Goal: Task Accomplishment & Management: Use online tool/utility

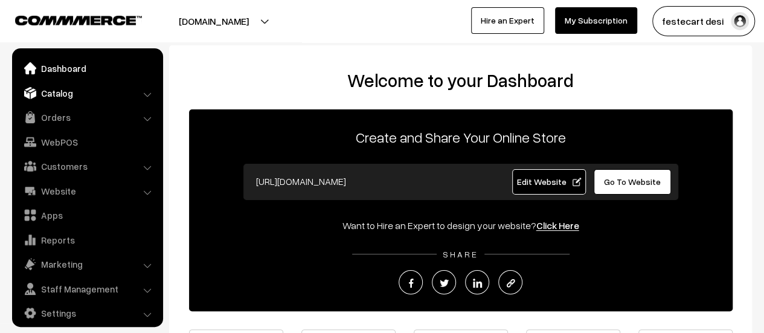
scroll to position [8, 0]
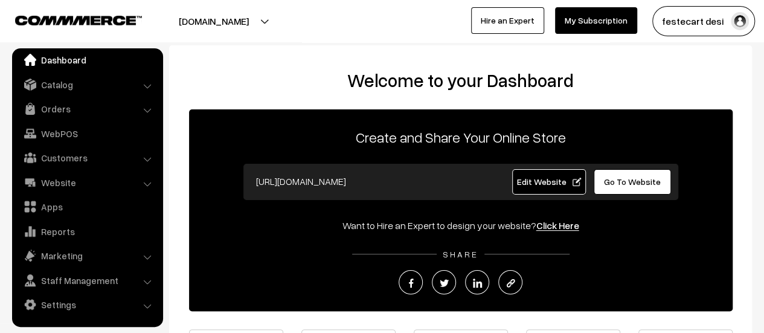
click at [638, 187] on link "Go To Website" at bounding box center [632, 181] width 78 height 25
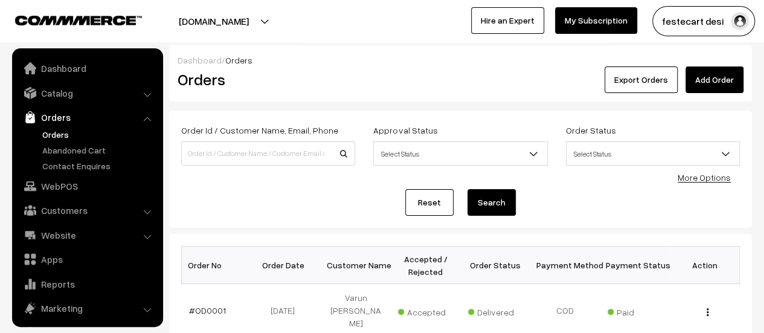
scroll to position [53, 0]
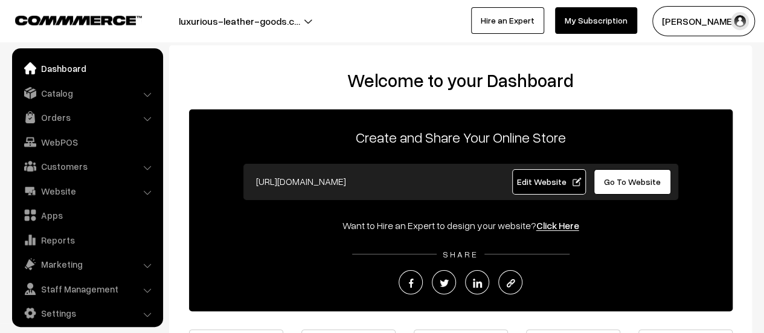
scroll to position [8, 0]
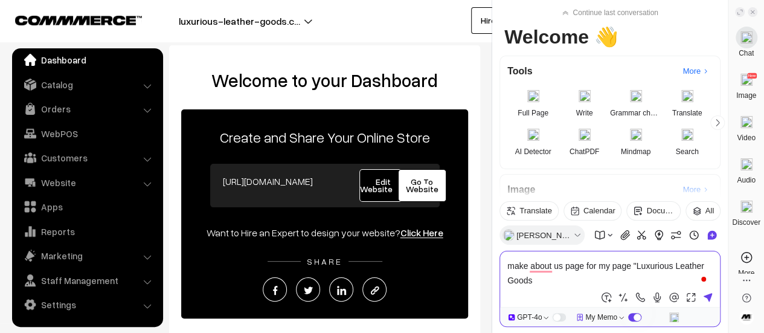
type textarea "make about us page for my page "Luxurious Leather Goods""
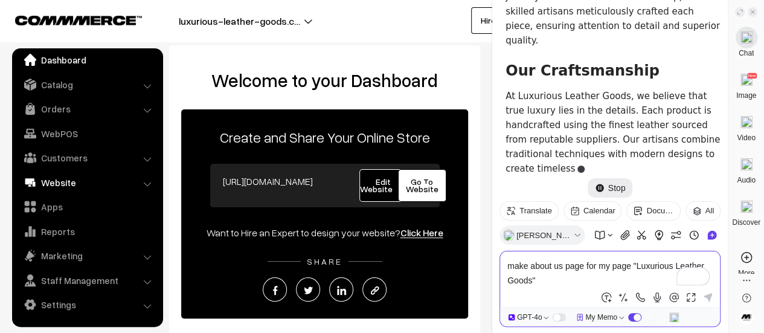
click at [62, 181] on link "Website" at bounding box center [87, 182] width 144 height 22
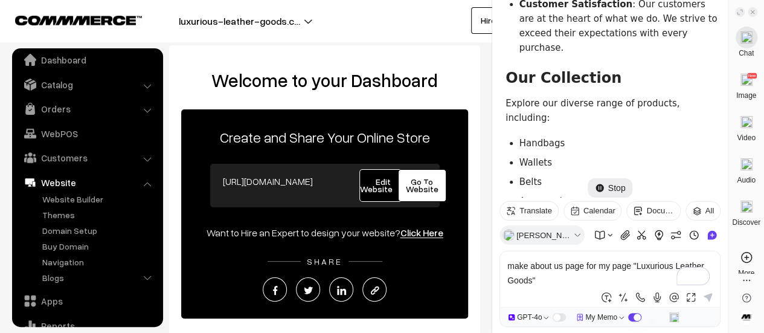
scroll to position [784, 0]
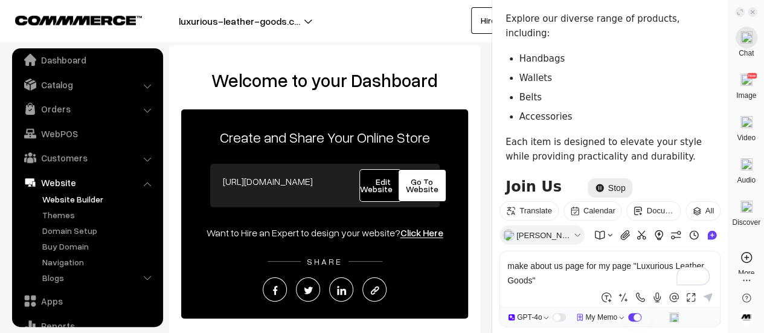
click at [64, 201] on link "Website Builder" at bounding box center [99, 199] width 120 height 13
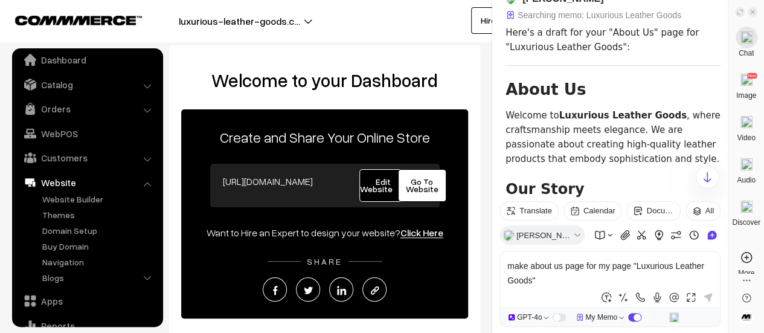
scroll to position [181, 0]
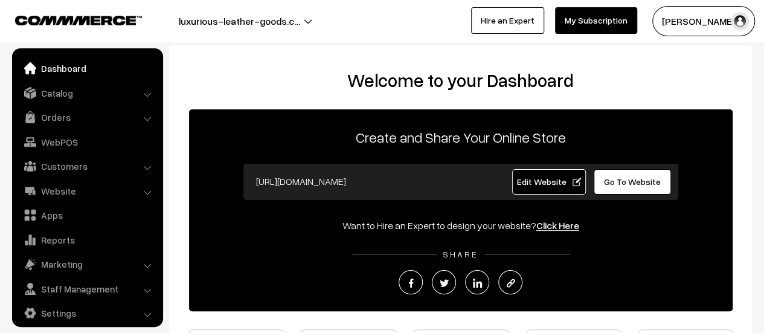
scroll to position [8, 0]
